Goal: Transaction & Acquisition: Obtain resource

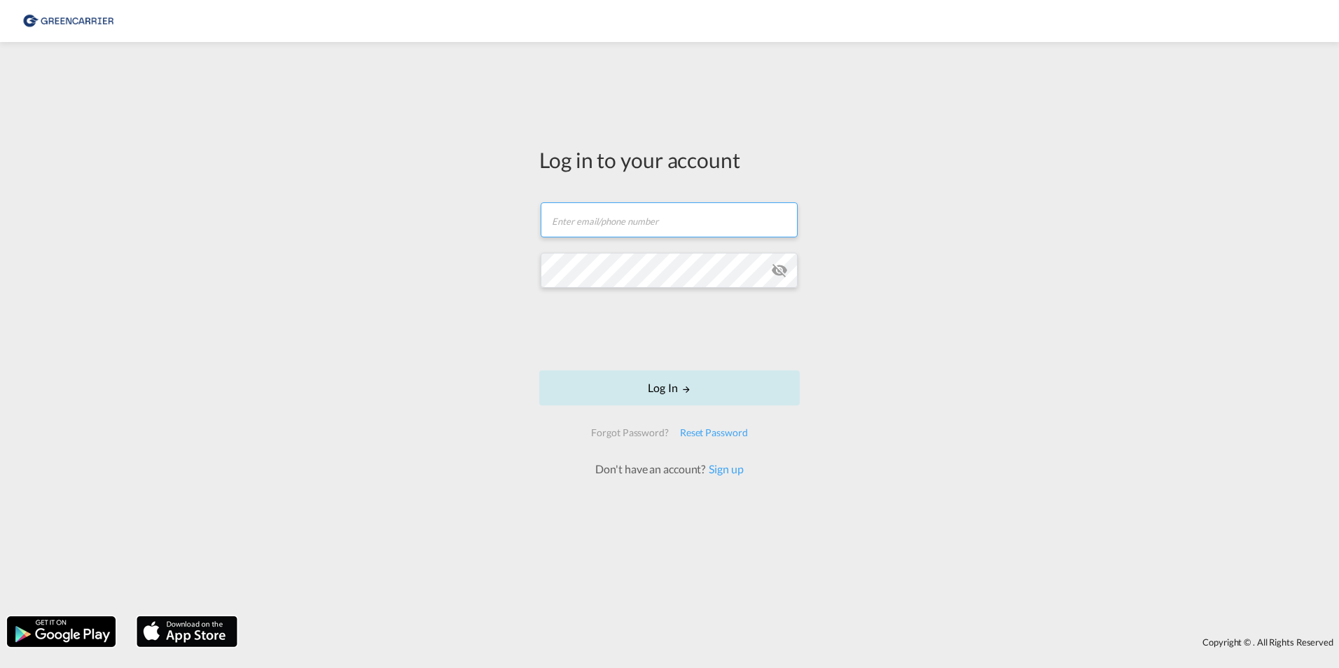
type input "[PERSON_NAME][EMAIL_ADDRESS][DOMAIN_NAME]"
click at [644, 379] on button "Log In" at bounding box center [669, 388] width 261 height 35
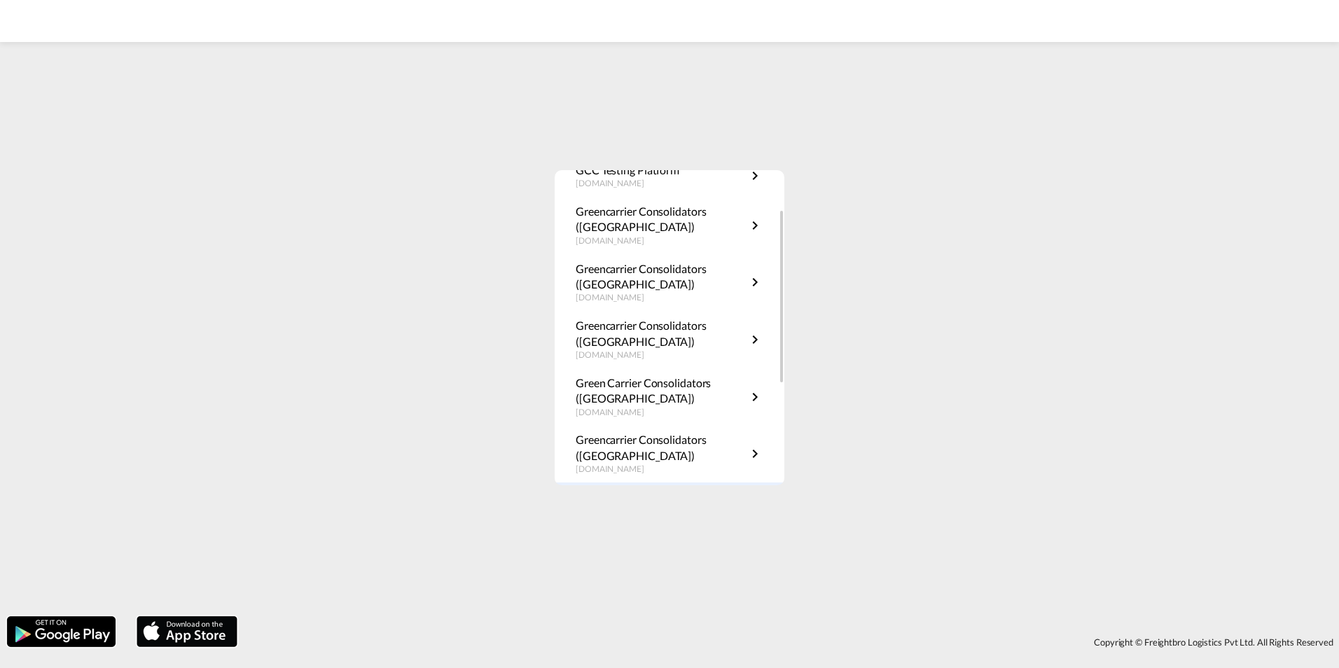
scroll to position [210, 0]
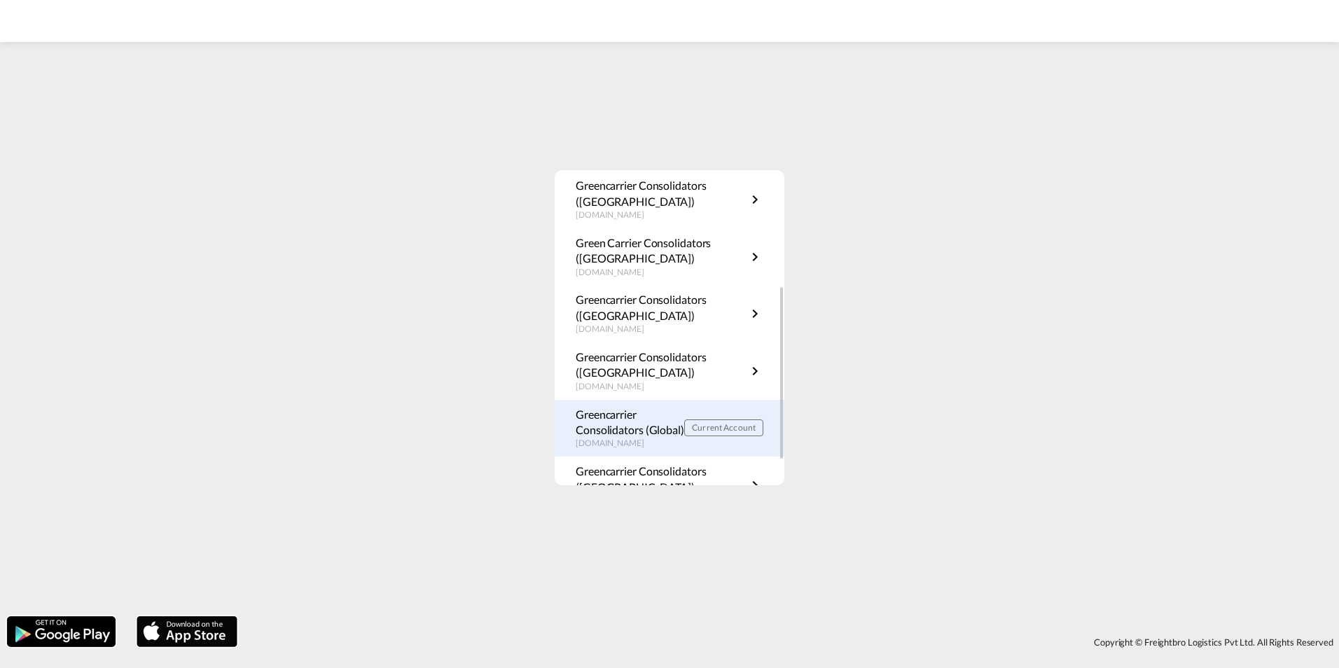
click at [649, 420] on p "Greencarrier Consolidators (Global)" at bounding box center [630, 423] width 109 height 32
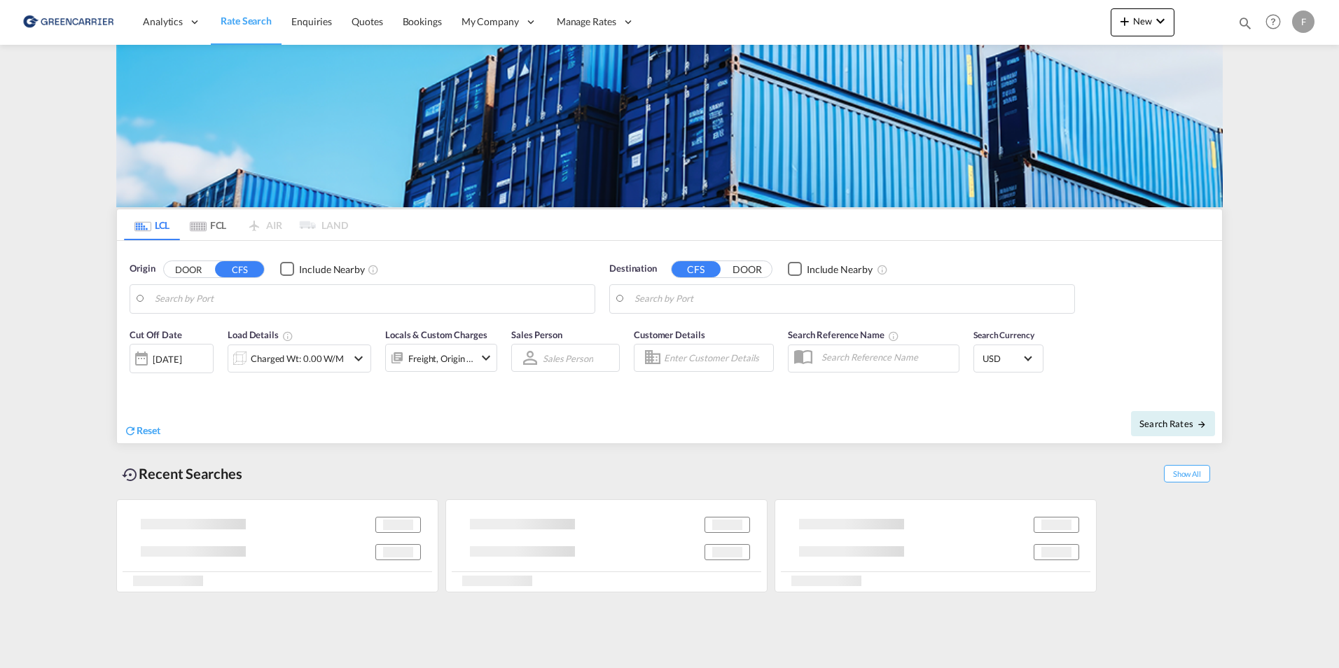
type input "SE-63232, Eskilstuna, Södermanland"
type input "Cartagena, COCTG"
type input "DK-4700, [GEOGRAPHIC_DATA], [GEOGRAPHIC_DATA], [GEOGRAPHIC_DATA], [GEOGRAPHIC_D…"
type input "Sharjah, AESHJ"
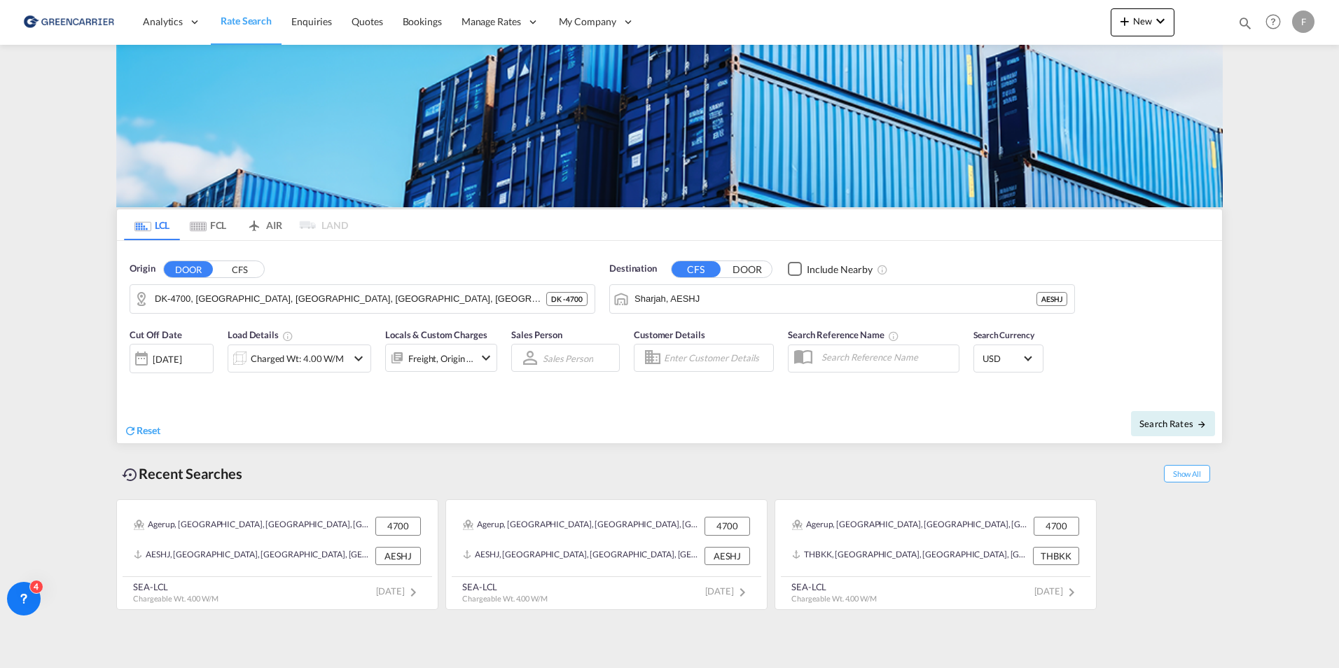
click at [266, 451] on div "Recent Searches Show All" at bounding box center [669, 470] width 1107 height 39
click at [67, 323] on md-content "Analytics Reports Dashboard Rate Search Enquiries Quotes Bookings" at bounding box center [669, 334] width 1339 height 668
drag, startPoint x: 480, startPoint y: 269, endPoint x: 670, endPoint y: 277, distance: 190.7
click at [670, 277] on div "Origin DOOR CFS DK-4700, Agerup, Appenæs, Askov, Basnæs, Bistrup, Blangslev, Bo…" at bounding box center [669, 281] width 1105 height 80
drag, startPoint x: 670, startPoint y: 277, endPoint x: 473, endPoint y: 261, distance: 198.2
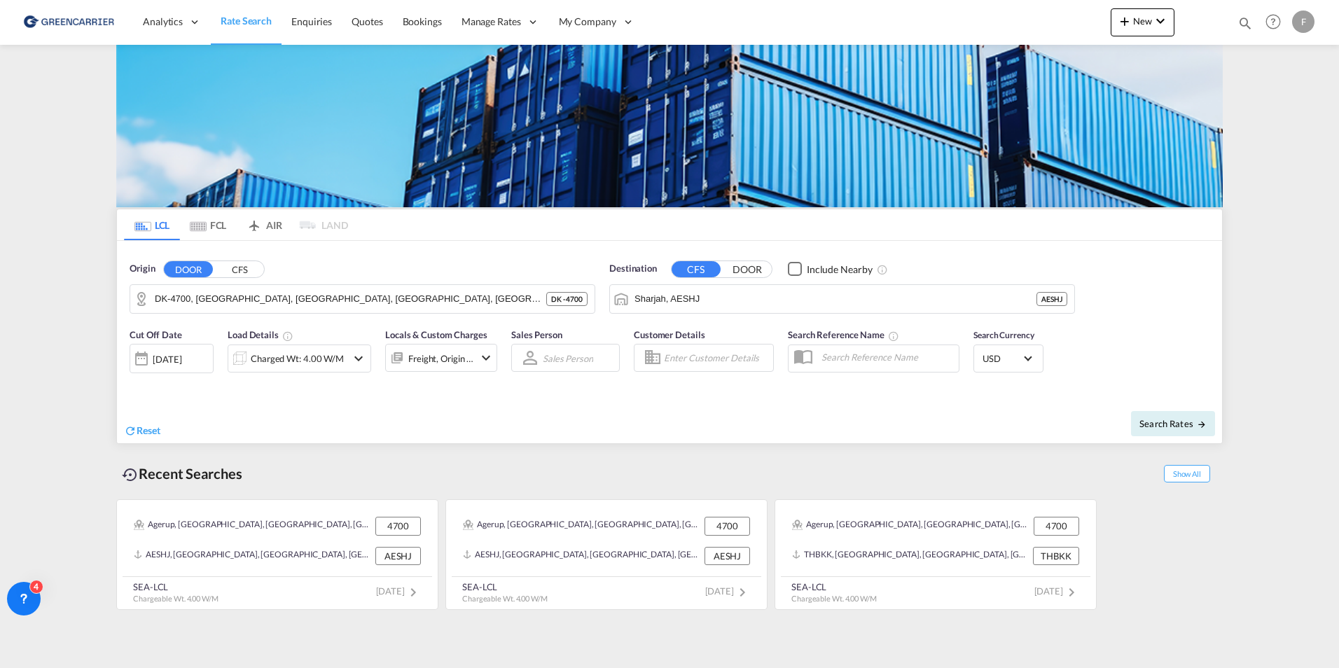
click at [471, 262] on div "Origin DOOR CFS" at bounding box center [363, 269] width 466 height 14
click at [621, 272] on span "Destination" at bounding box center [633, 269] width 48 height 14
drag, startPoint x: 653, startPoint y: 269, endPoint x: 603, endPoint y: 267, distance: 50.5
click at [603, 267] on div "Destination CFS DOOR Include Nearby Sharjah, AESHJ AESHJ" at bounding box center [842, 288] width 480 height 66
click at [595, 268] on div "Origin DOOR CFS" at bounding box center [363, 269] width 466 height 14
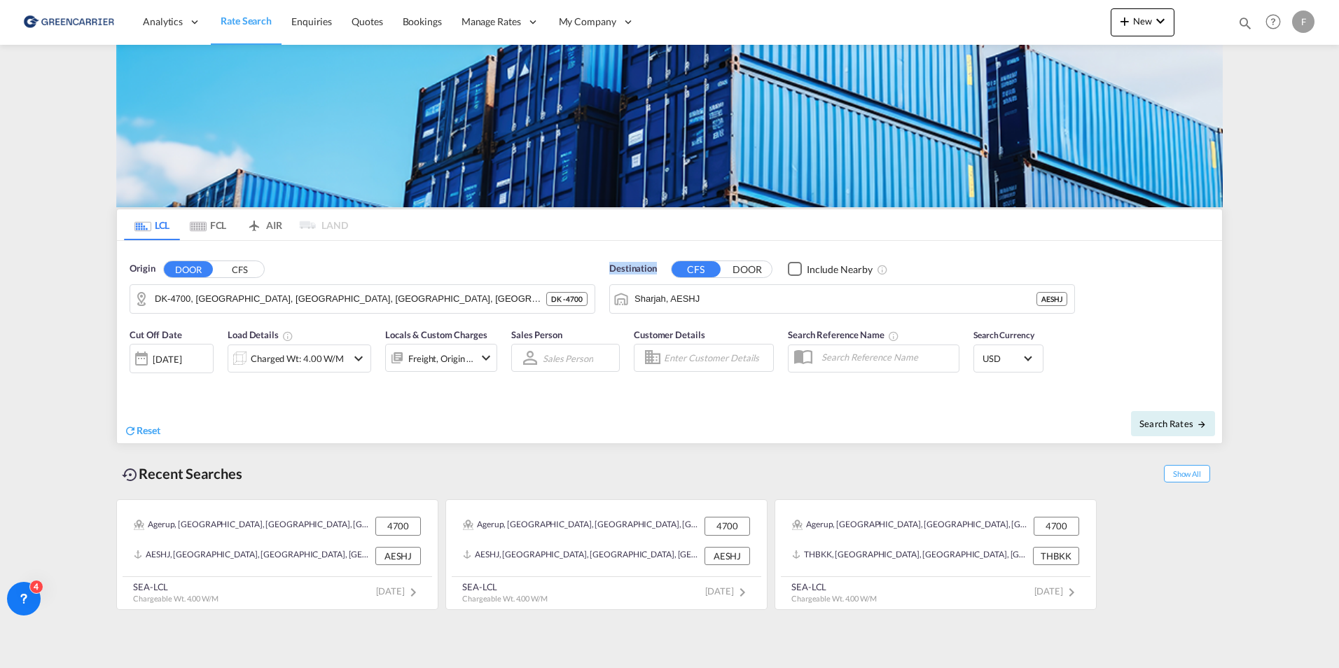
drag, startPoint x: 609, startPoint y: 270, endPoint x: 660, endPoint y: 269, distance: 51.1
click at [660, 269] on div "Destination CFS DOOR Include Nearby Sharjah, AESHJ AESHJ" at bounding box center [842, 288] width 480 height 66
click at [660, 269] on div "Destination CFS DOOR Include Nearby" at bounding box center [842, 269] width 466 height 14
drag, startPoint x: 660, startPoint y: 268, endPoint x: 611, endPoint y: 265, distance: 49.2
click at [611, 265] on div "Destination CFS DOOR Include Nearby" at bounding box center [842, 269] width 466 height 14
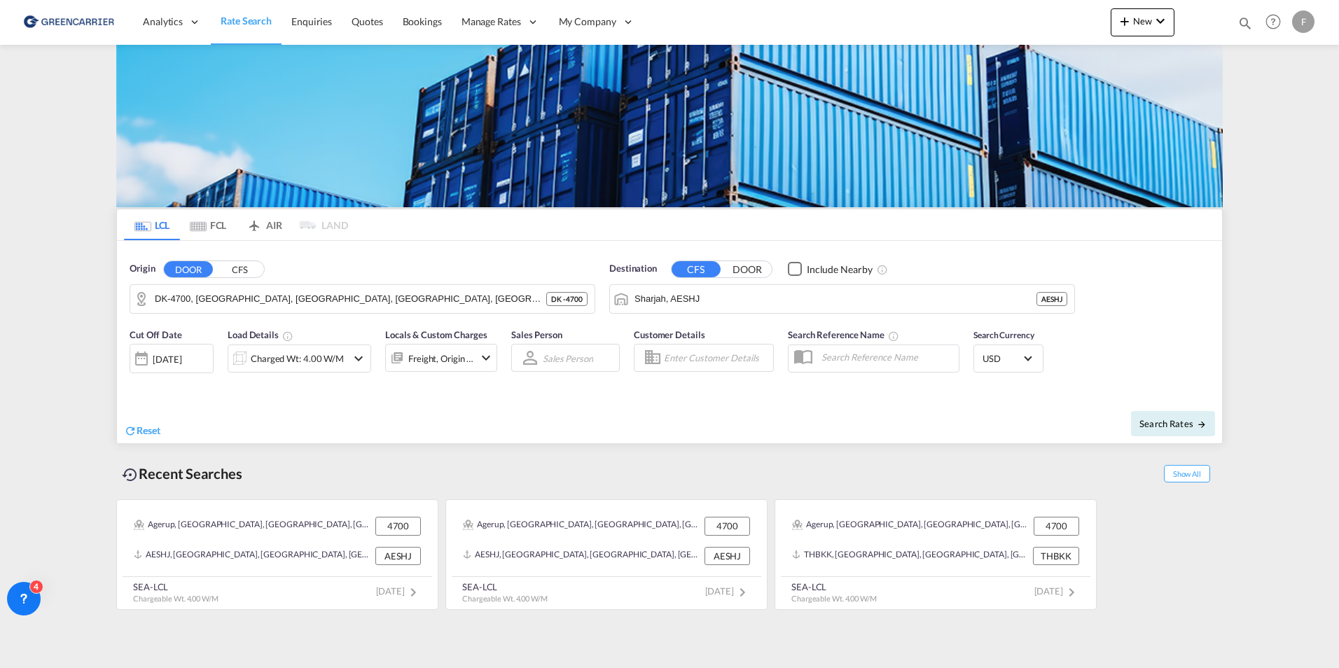
drag, startPoint x: 611, startPoint y: 265, endPoint x: 506, endPoint y: 272, distance: 105.3
click at [506, 272] on div "Origin DOOR CFS" at bounding box center [363, 269] width 466 height 14
click at [255, 271] on button "CFS" at bounding box center [239, 269] width 49 height 16
click at [0, 0] on div "Aarhus Denmark DKAAR" at bounding box center [0, 0] width 0 height 0
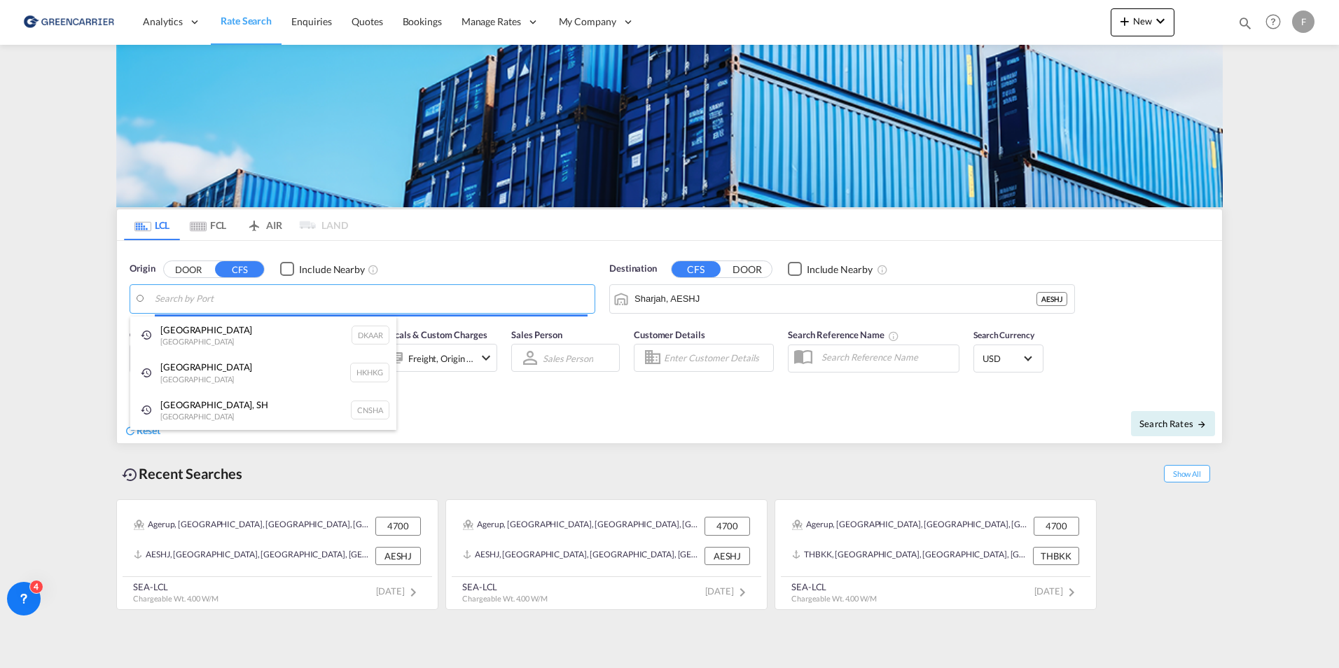
type input "Aarhus, DKAAR"
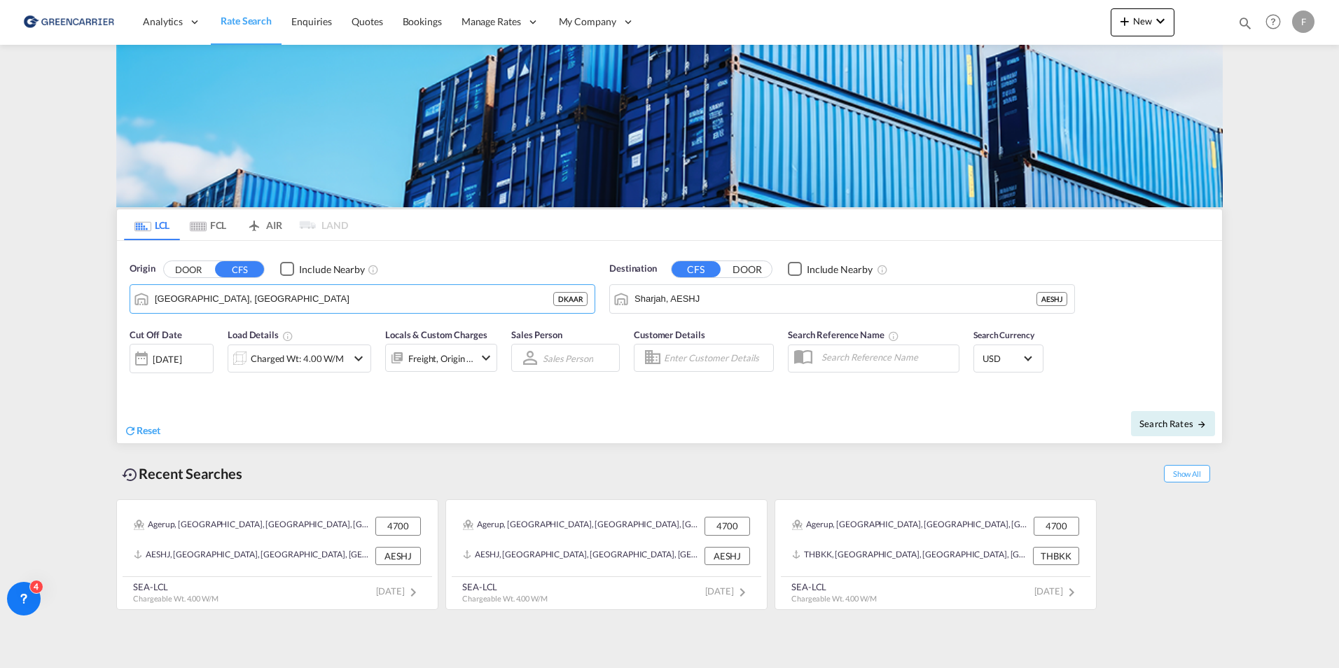
click at [84, 319] on md-content "Analytics Reports Dashboard Rate Search Enquiries Quotes Bookings" at bounding box center [669, 334] width 1339 height 668
click at [1188, 423] on span "Search Rates" at bounding box center [1173, 423] width 67 height 11
type input "DKAAR to AESHJ / 19 Aug 2025"
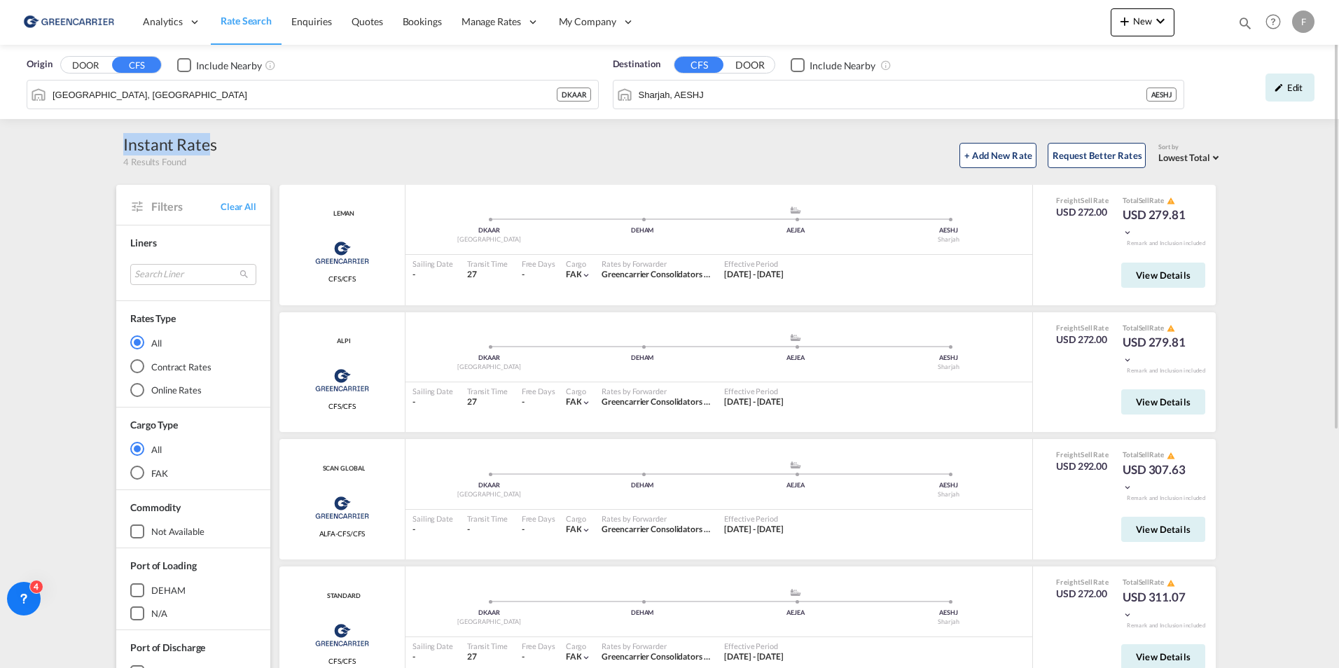
drag, startPoint x: 212, startPoint y: 146, endPoint x: 116, endPoint y: 146, distance: 95.3
click at [116, 146] on div "Instant Rates 4 Results Found" at bounding box center [166, 150] width 101 height 35
drag, startPoint x: 116, startPoint y: 146, endPoint x: 271, endPoint y: 146, distance: 154.8
click at [271, 146] on div "+ Add New Rate Request Better Rates Sort by Lowest Total Lowest Freight Lowest …" at bounding box center [720, 153] width 1006 height 29
drag, startPoint x: 237, startPoint y: 147, endPoint x: 123, endPoint y: 137, distance: 114.6
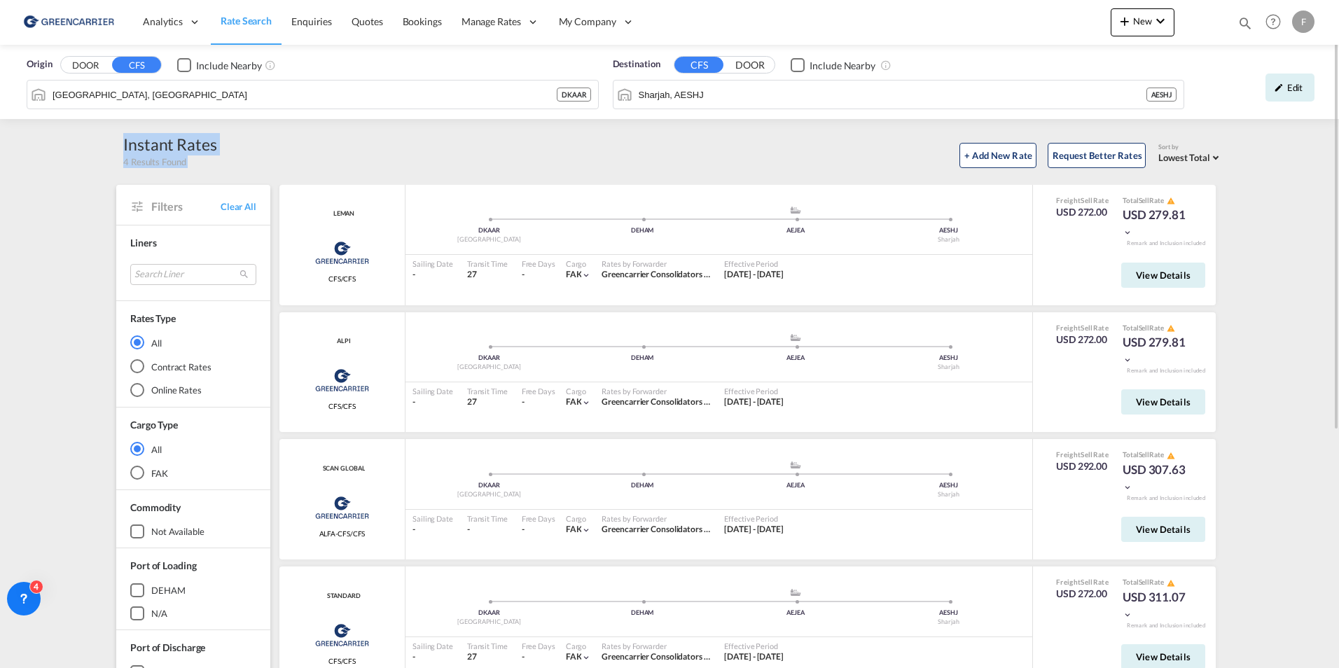
click at [123, 137] on div "Instant Rates 4 Results Found + Add New Rate Request Better Rates Sort by Lowes…" at bounding box center [669, 150] width 1107 height 35
drag, startPoint x: 123, startPoint y: 137, endPoint x: 98, endPoint y: 151, distance: 28.5
click at [85, 159] on div "Origin DOOR CFS Include Nearby Aarhus, DKAAR DKAAR Destination CFS DOOR Include…" at bounding box center [669, 541] width 1339 height 993
drag, startPoint x: 123, startPoint y: 144, endPoint x: 212, endPoint y: 147, distance: 89.0
click at [212, 147] on div "Instant Rates" at bounding box center [170, 144] width 94 height 22
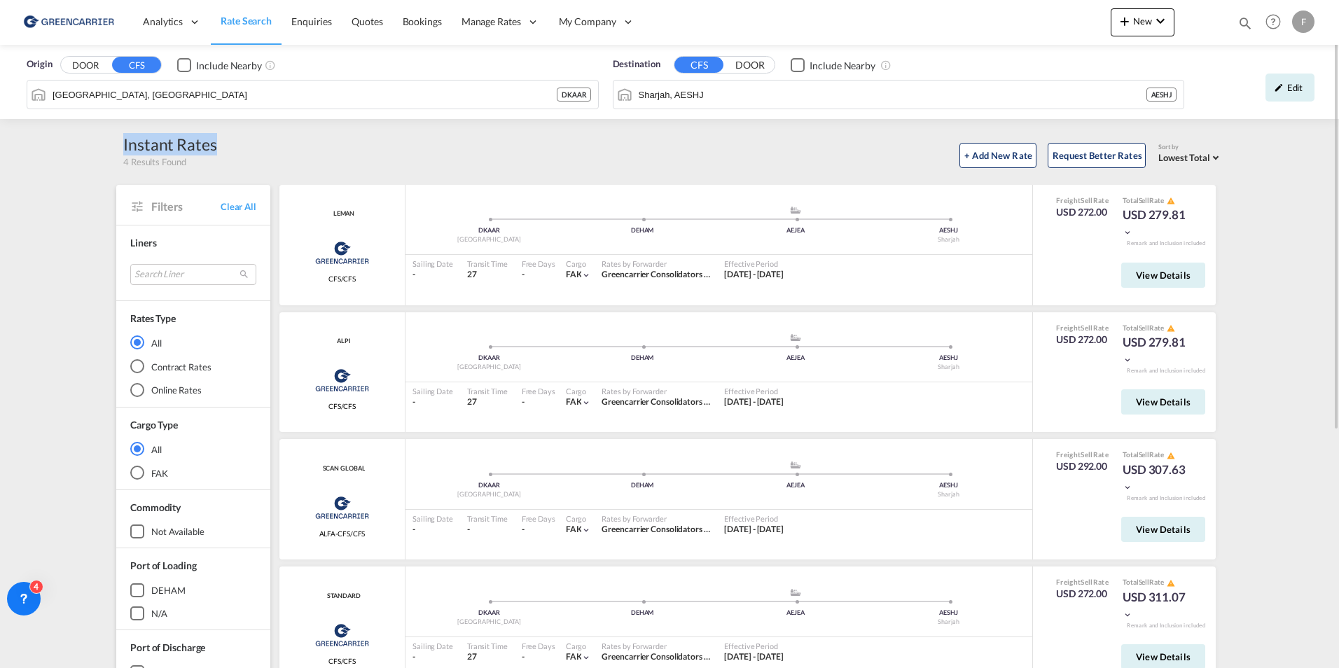
click at [214, 147] on div "Instant Rates" at bounding box center [170, 144] width 94 height 22
drag, startPoint x: 214, startPoint y: 147, endPoint x: 88, endPoint y: 160, distance: 126.0
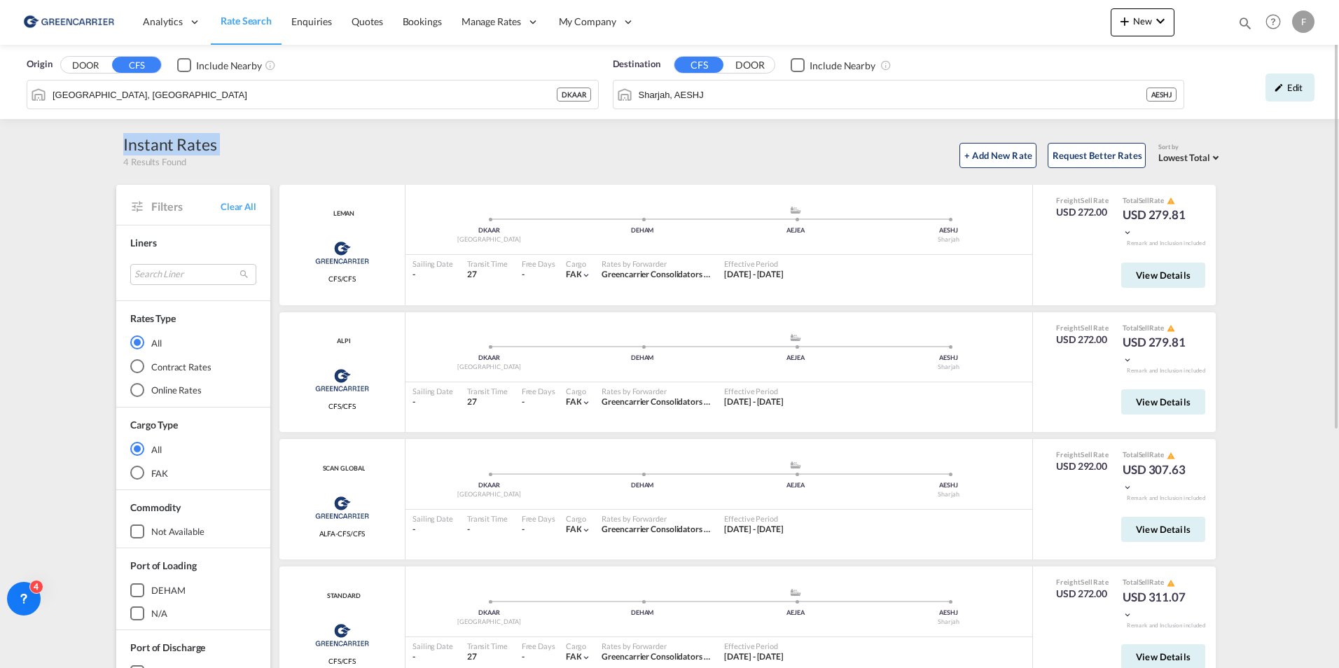
click at [88, 160] on div "Origin DOOR CFS Include Nearby Aarhus, DKAAR DKAAR Destination CFS DOOR Include…" at bounding box center [669, 541] width 1339 height 993
click at [189, 148] on div "Instant Rates" at bounding box center [170, 144] width 94 height 22
drag, startPoint x: 189, startPoint y: 148, endPoint x: 412, endPoint y: 165, distance: 223.3
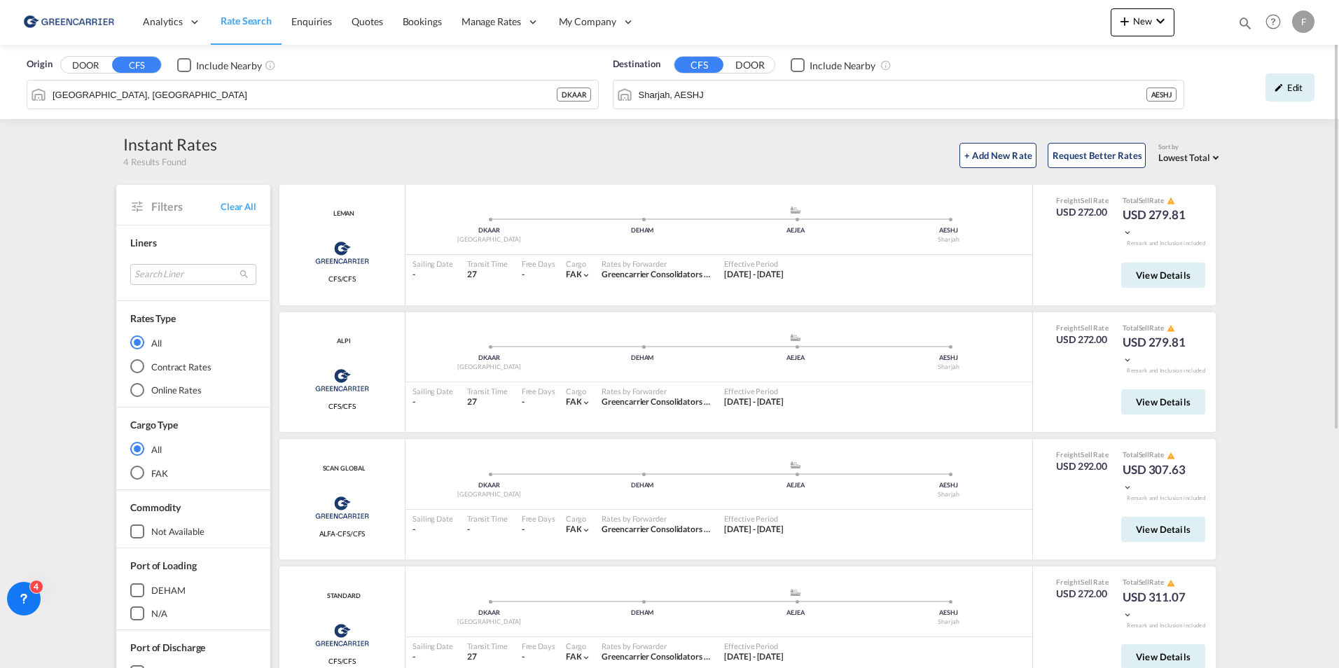
click at [412, 165] on div "+ Add New Rate Request Better Rates Sort by Lowest Total Lowest Freight Lowest …" at bounding box center [720, 153] width 1006 height 29
